Goal: Task Accomplishment & Management: Manage account settings

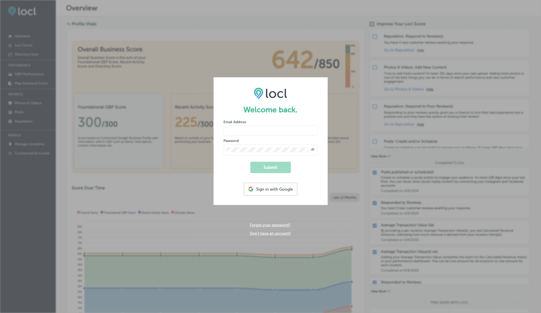
click at [263, 134] on input "email" at bounding box center [271, 130] width 94 height 10
type input "[EMAIL_ADDRESS][DOMAIN_NAME]"
click at [250, 162] on button "Submit" at bounding box center [270, 167] width 41 height 11
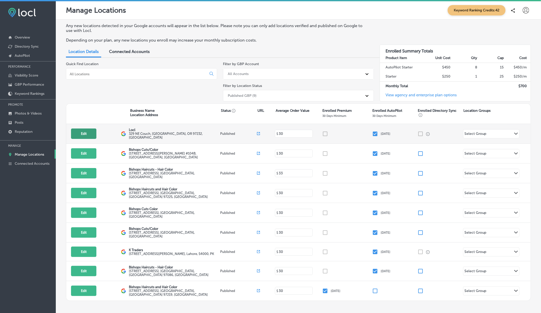
click at [84, 135] on button "Edit" at bounding box center [83, 133] width 25 height 10
select select "US"
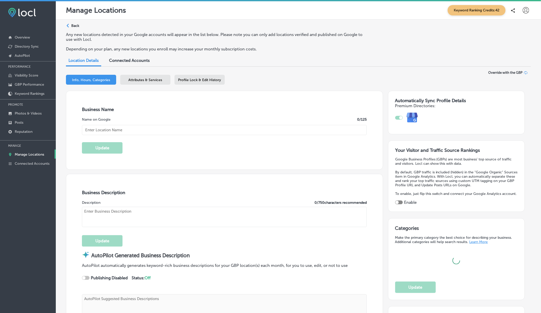
type input "Locl"
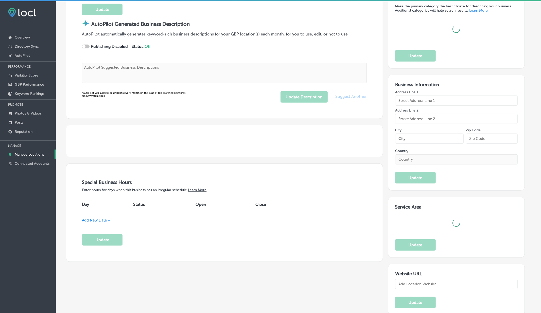
scroll to position [241, 0]
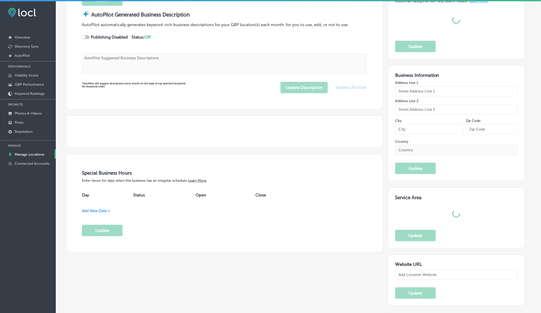
type textarea "Locl empowers brick-and-mortar businesses to thrive in [DATE] digital landscape…"
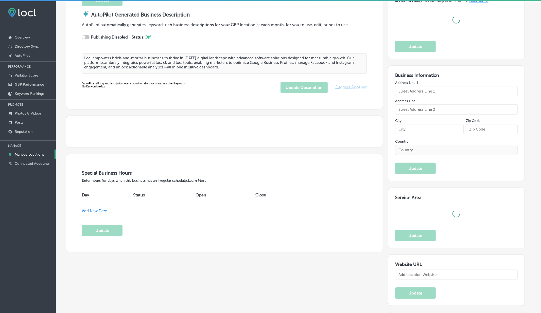
type input "329 NE Couch"
type input "[GEOGRAPHIC_DATA]"
type input "97232"
type input "US"
type input "[URL]"
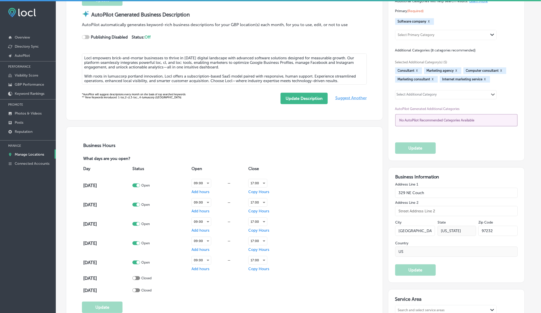
checkbox input "true"
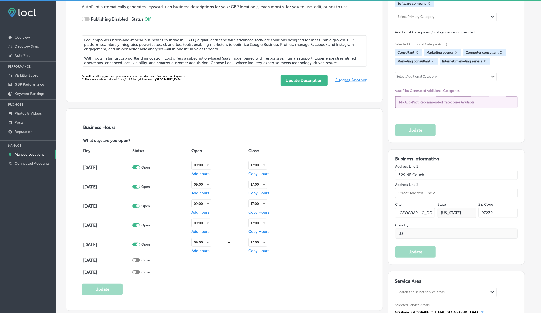
type textarea "Locl empowers brick-and-mortar businesses to thrive in [DATE] digital landscape…"
type input "[PHONE_NUMBER]"
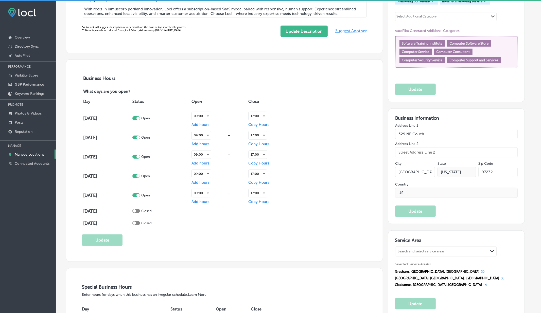
scroll to position [320, 0]
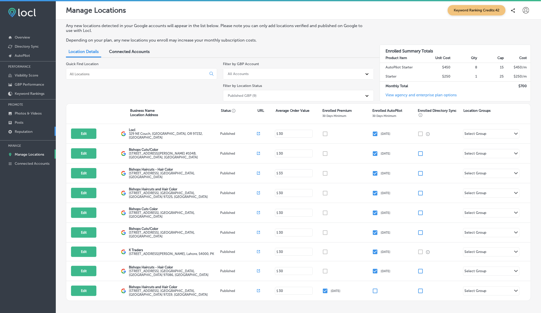
click at [23, 134] on p "Reputation" at bounding box center [24, 132] width 18 height 4
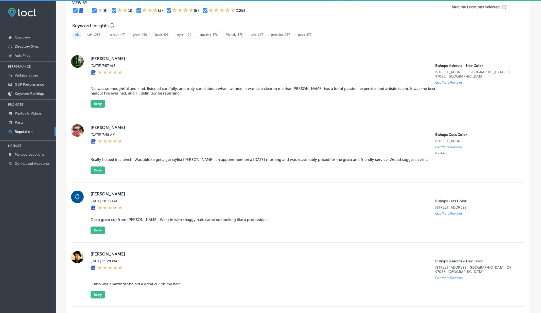
scroll to position [331, 0]
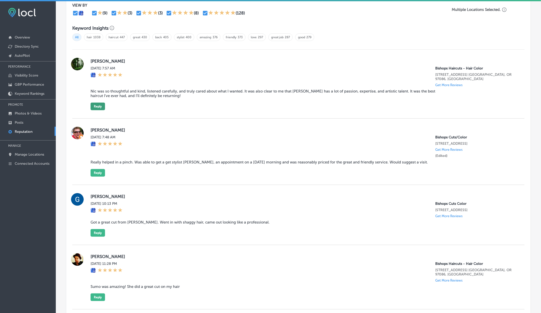
click at [97, 103] on button "Reply" at bounding box center [97, 107] width 14 height 8
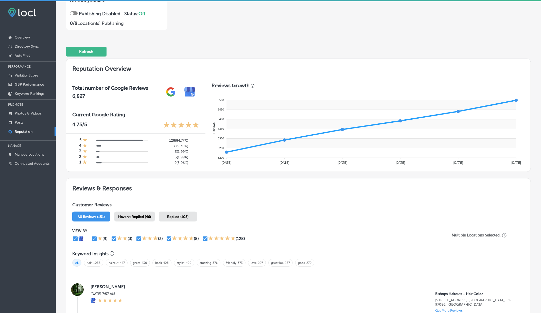
scroll to position [0, 0]
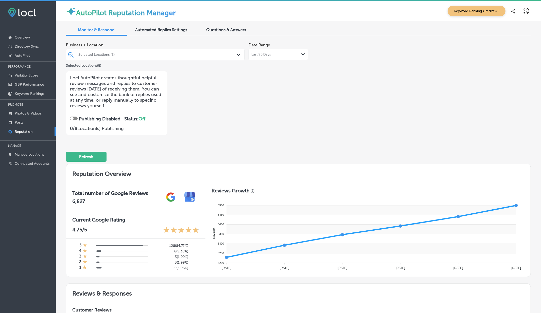
click at [233, 28] on span "Questions & Answers" at bounding box center [226, 29] width 40 height 5
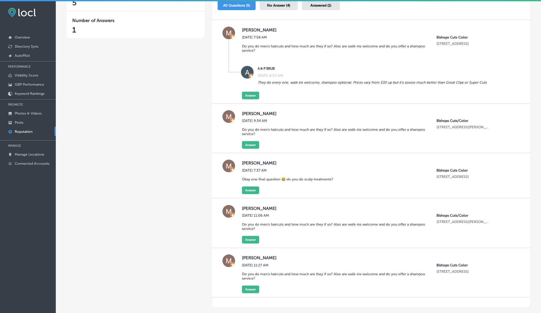
scroll to position [117, 0]
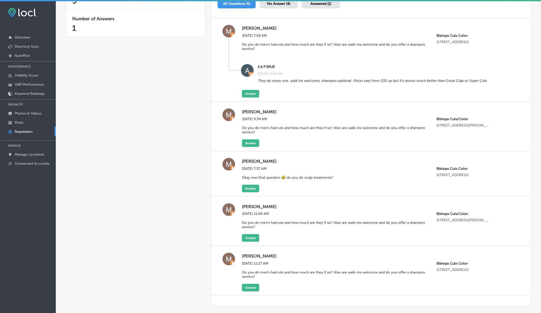
click at [445, 119] on p "Bishops Cuts/Color" at bounding box center [463, 119] width 54 height 4
click at [438, 125] on p "3000 NE ANDRESEN RD., #104B" at bounding box center [463, 125] width 54 height 4
drag, startPoint x: 438, startPoint y: 125, endPoint x: 476, endPoint y: 124, distance: 38.3
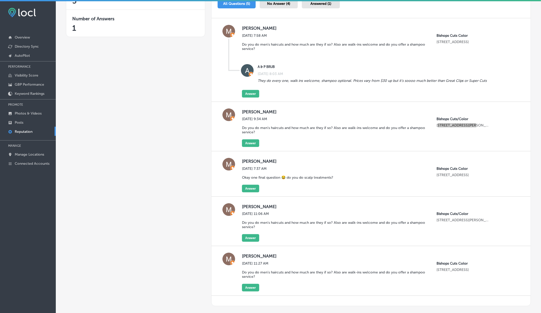
click at [476, 124] on p "3000 NE ANDRESEN RD., #104B" at bounding box center [463, 125] width 54 height 4
click at [363, 162] on label "Mason Meisner" at bounding box center [380, 161] width 276 height 5
click at [440, 125] on p "3000 NE ANDRESEN RD., #104B" at bounding box center [463, 125] width 54 height 4
copy p "3000 NE ANDRESEN"
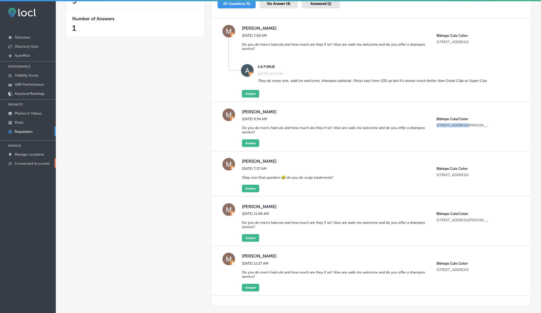
click at [39, 162] on p "Connected Accounts" at bounding box center [32, 163] width 35 height 4
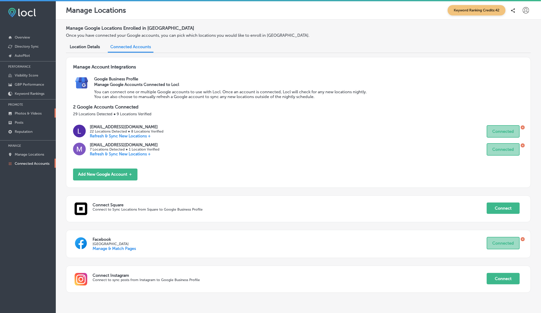
click at [23, 111] on p "Photos & Videos" at bounding box center [28, 113] width 27 height 4
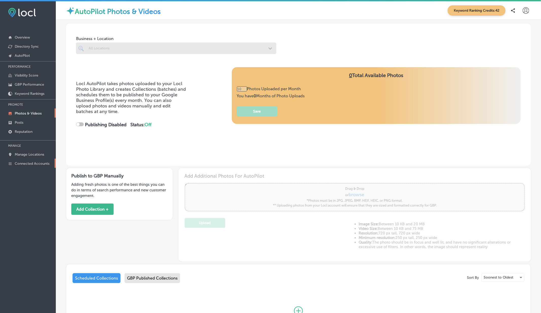
type input "0"
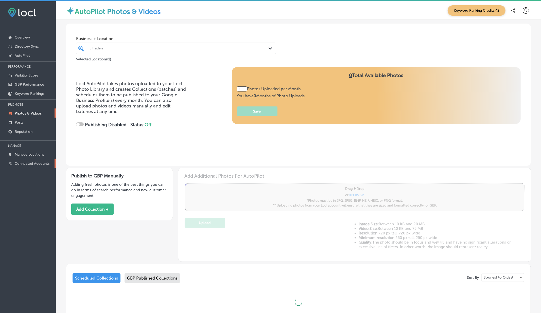
click at [22, 161] on link "Connected Accounts" at bounding box center [28, 163] width 56 height 9
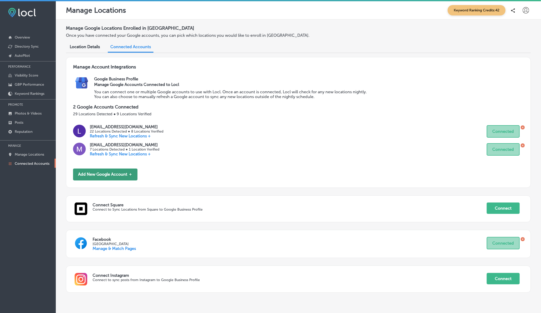
click at [109, 175] on button "Add New Google Account ＋" at bounding box center [105, 175] width 64 height 12
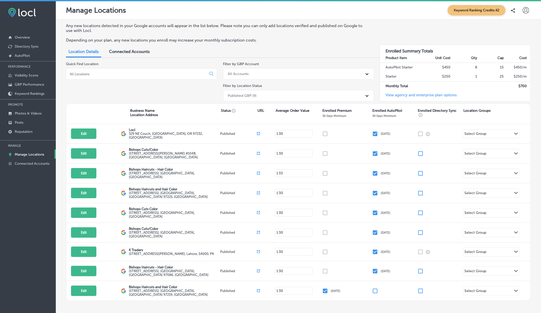
click at [117, 52] on span "Connected Accounts" at bounding box center [129, 51] width 41 height 5
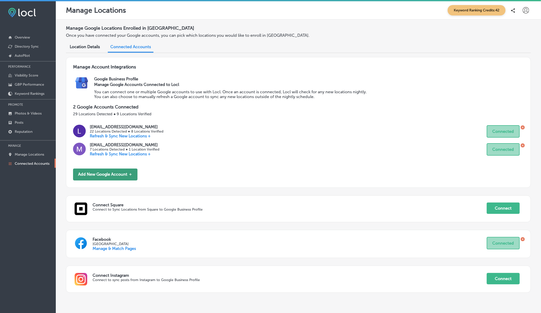
click at [109, 170] on button "Add New Google Account ＋" at bounding box center [105, 175] width 64 height 12
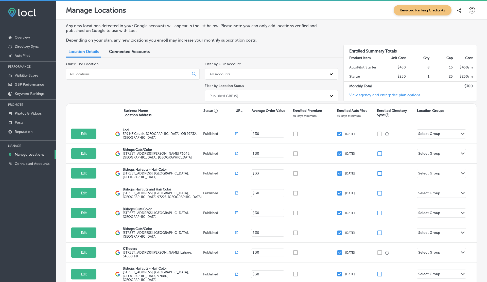
click at [296, 49] on div "Location Details Connected Accounts" at bounding box center [271, 52] width 411 height 11
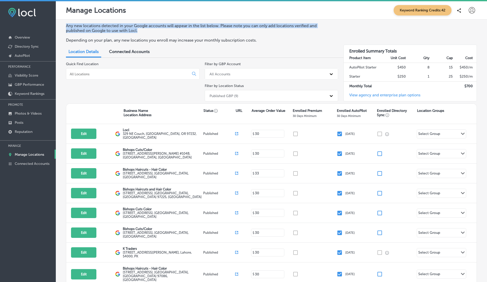
drag, startPoint x: 66, startPoint y: 25, endPoint x: 138, endPoint y: 31, distance: 72.7
click at [138, 31] on p "Any new locations detected in your Google accounts will appear in the list belo…" at bounding box center [199, 28] width 267 height 10
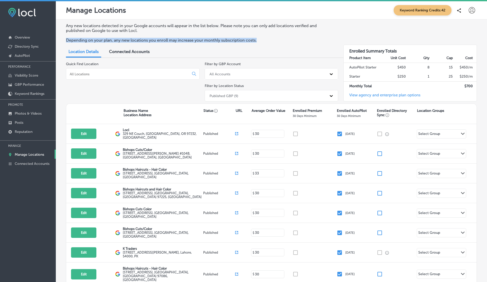
drag, startPoint x: 67, startPoint y: 40, endPoint x: 257, endPoint y: 41, distance: 190.1
click at [257, 41] on p "Depending on your plan, any new locations you enroll may increase your monthly …" at bounding box center [199, 40] width 267 height 5
